Goal: Task Accomplishment & Management: Manage account settings

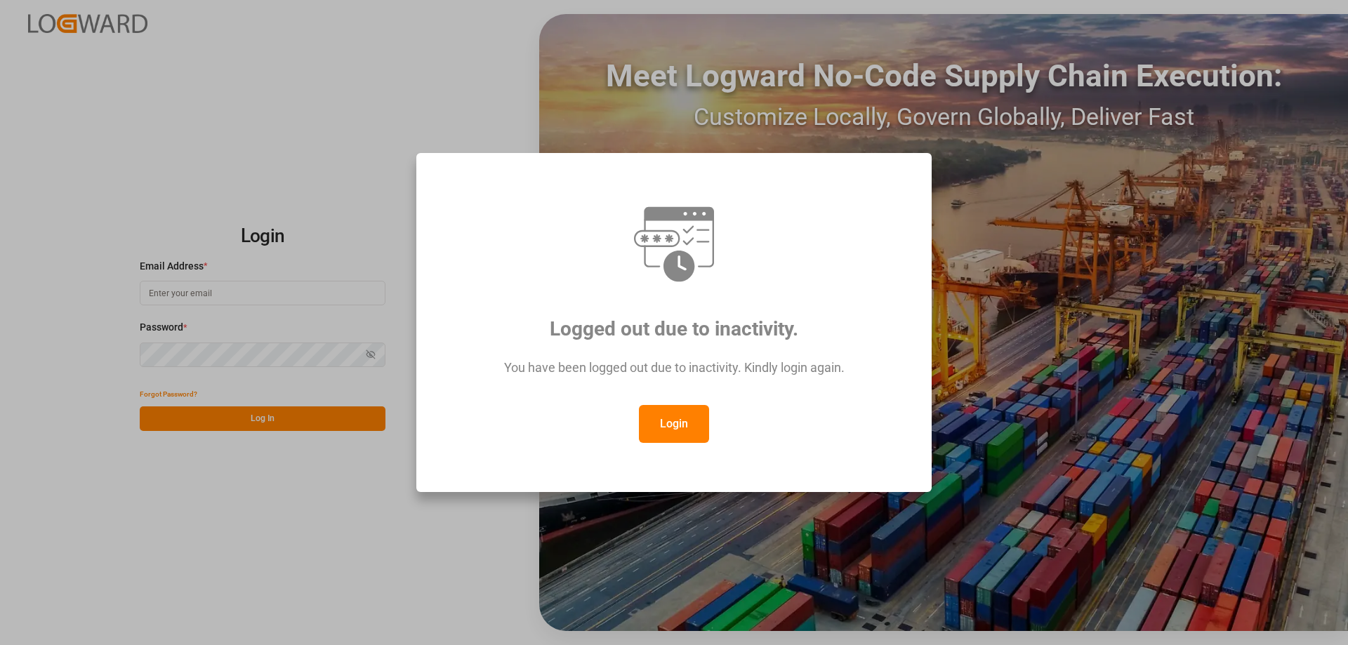
click at [685, 414] on button "Login" at bounding box center [674, 424] width 70 height 38
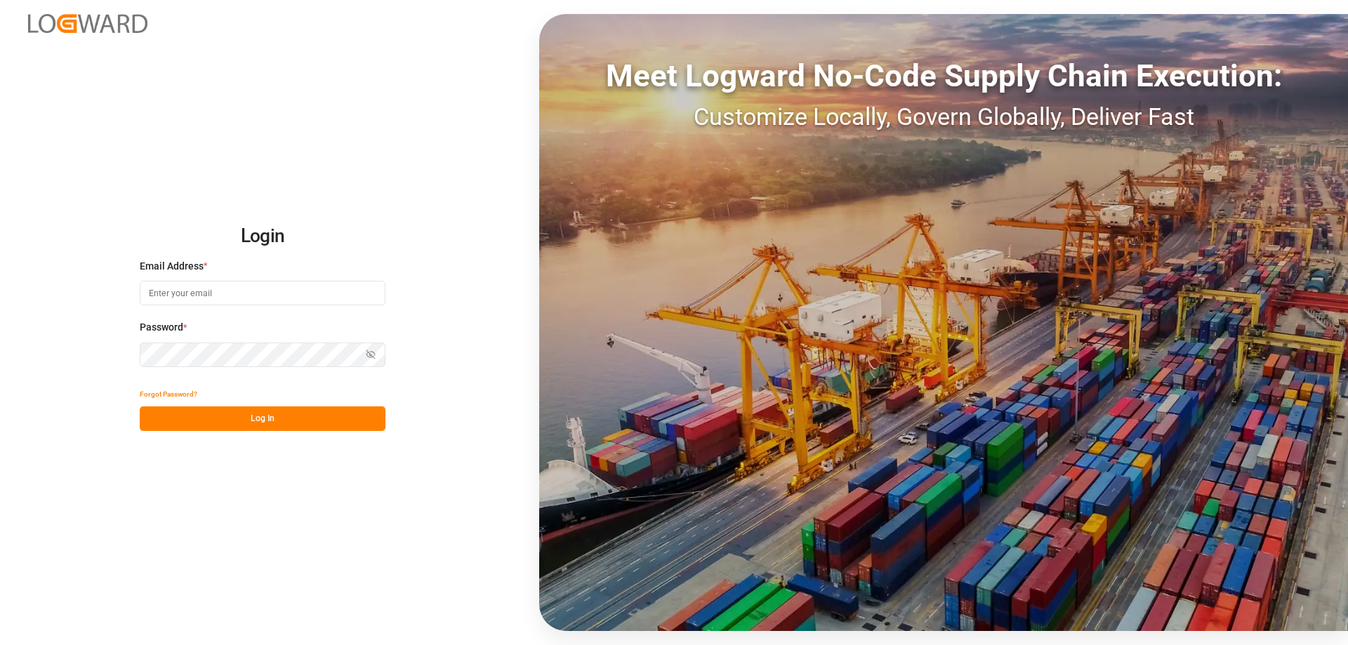
click at [243, 287] on input at bounding box center [263, 293] width 246 height 25
type input "[PERSON_NAME]."
click at [297, 303] on input "[PERSON_NAME]." at bounding box center [263, 293] width 246 height 25
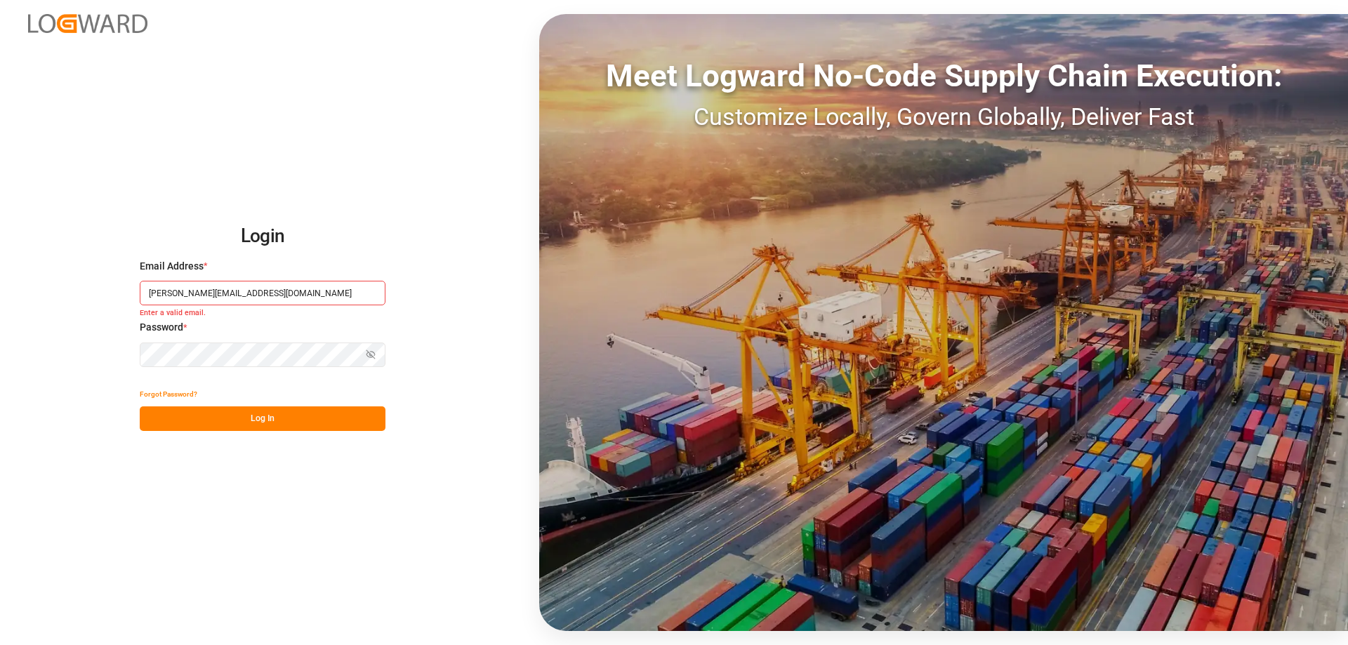
type input "[PERSON_NAME][EMAIL_ADDRESS][DOMAIN_NAME]"
click at [303, 417] on button "Log In" at bounding box center [263, 418] width 246 height 25
